Goal: Navigation & Orientation: Find specific page/section

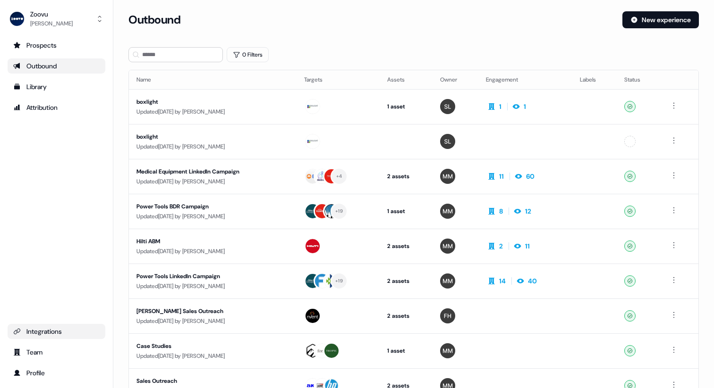
click at [64, 326] on link "Integrations" at bounding box center [57, 331] width 98 height 15
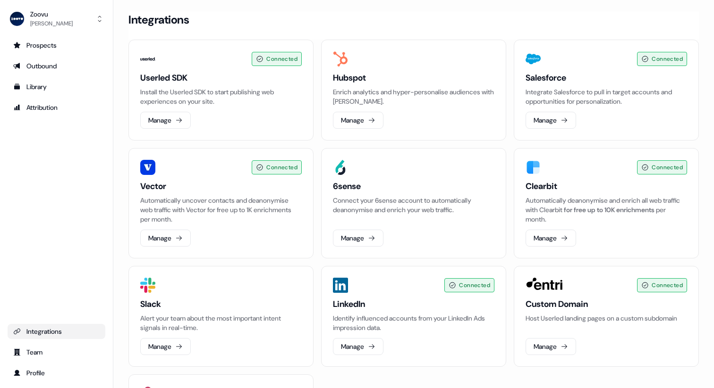
click at [52, 58] on ul "Prospects Outbound Library Attribution" at bounding box center [57, 76] width 98 height 77
click at [51, 68] on div "Outbound" at bounding box center [56, 65] width 86 height 9
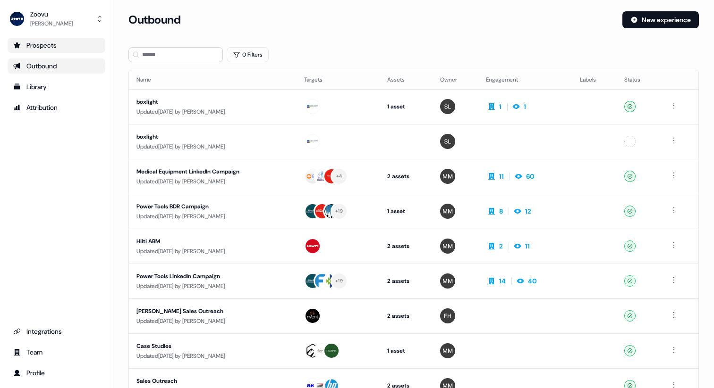
click at [61, 45] on div "Prospects" at bounding box center [56, 45] width 86 height 9
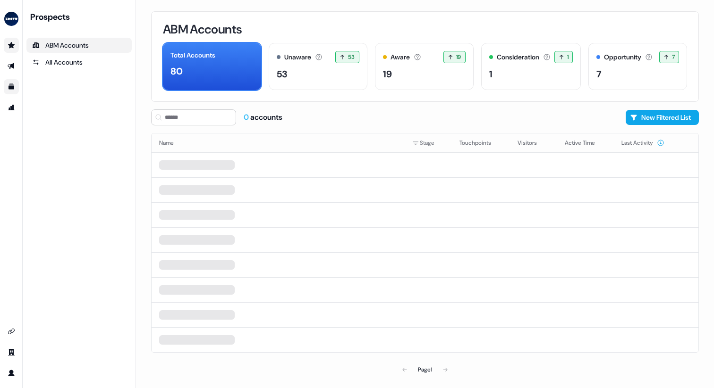
click at [13, 83] on link "Go to templates" at bounding box center [11, 86] width 15 height 15
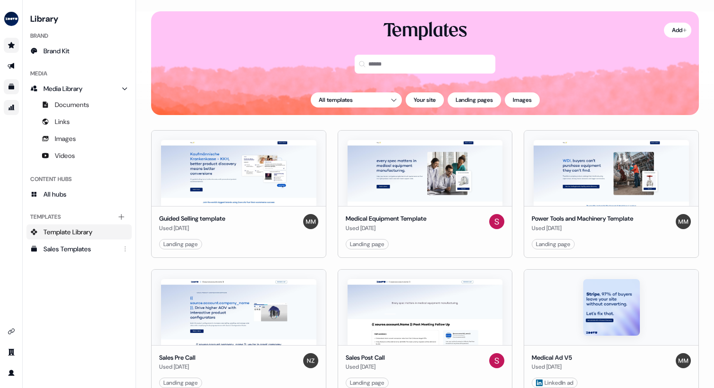
click at [12, 112] on link "Go to attribution" at bounding box center [11, 107] width 15 height 15
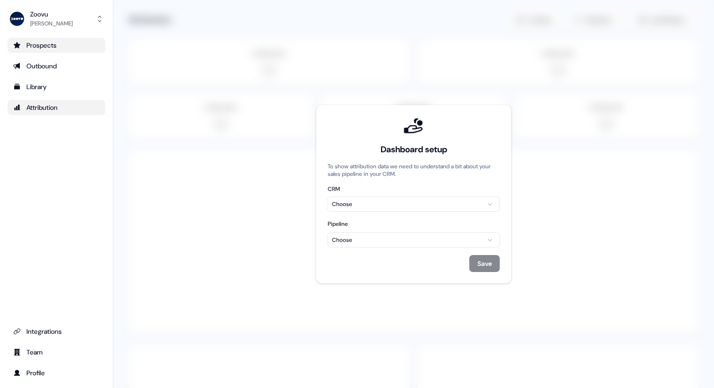
click at [40, 47] on div "Prospects" at bounding box center [56, 45] width 86 height 9
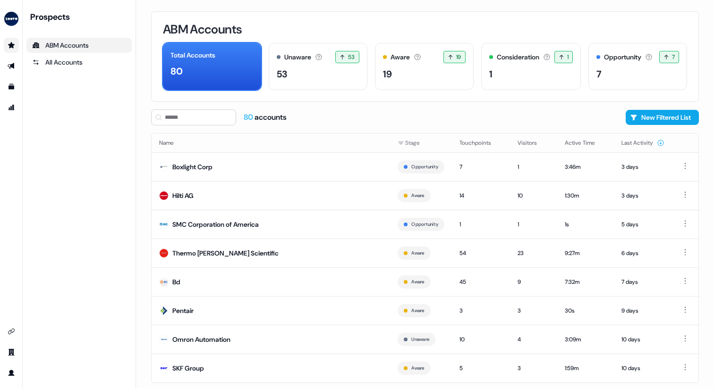
click at [15, 48] on link "Go to prospects" at bounding box center [11, 45] width 15 height 15
click at [13, 71] on link "Go to outbound experience" at bounding box center [11, 66] width 15 height 15
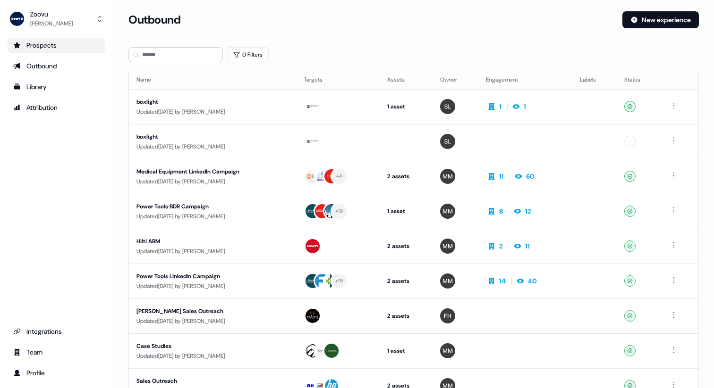
click at [45, 47] on div "Prospects" at bounding box center [56, 45] width 86 height 9
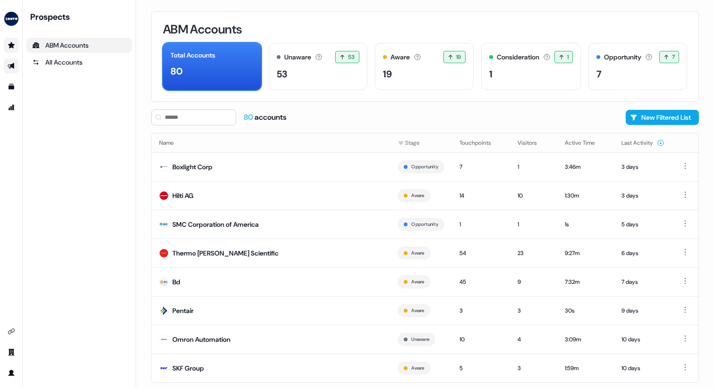
click at [11, 63] on icon "Go to outbound experience" at bounding box center [12, 66] width 8 height 8
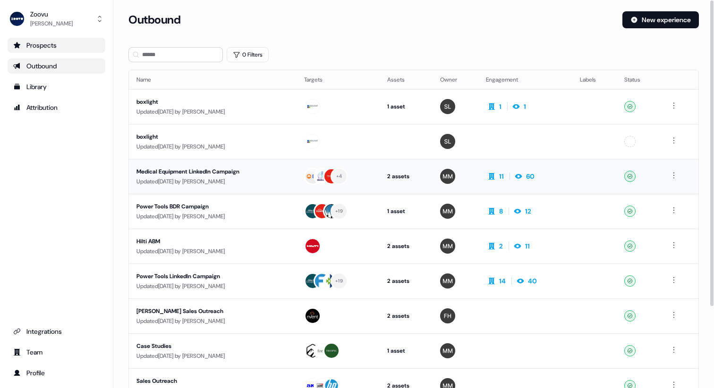
click at [243, 177] on div "Updated [DATE] by [PERSON_NAME]" at bounding box center [212, 181] width 152 height 9
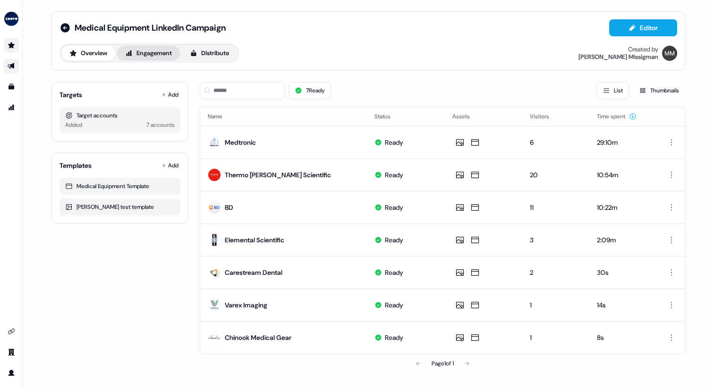
click at [151, 53] on button "Engagement" at bounding box center [148, 53] width 63 height 15
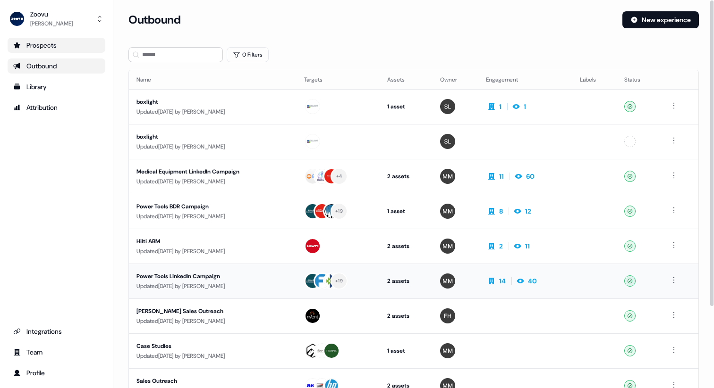
click at [217, 287] on div "Updated [DATE] by [PERSON_NAME]" at bounding box center [212, 286] width 152 height 9
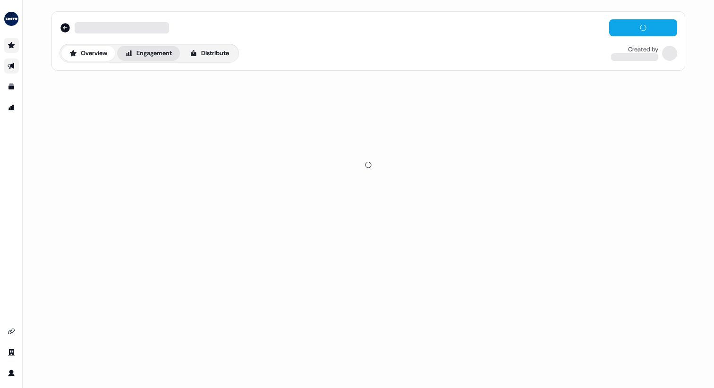
click at [153, 59] on button "Engagement" at bounding box center [148, 53] width 63 height 15
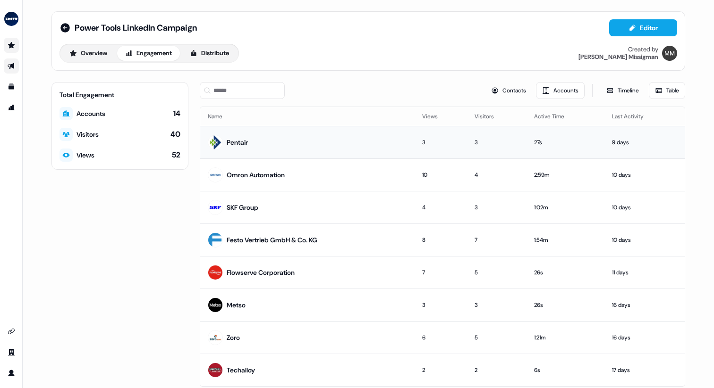
click at [238, 155] on td "Pentair" at bounding box center [307, 142] width 214 height 33
